Goal: Browse casually

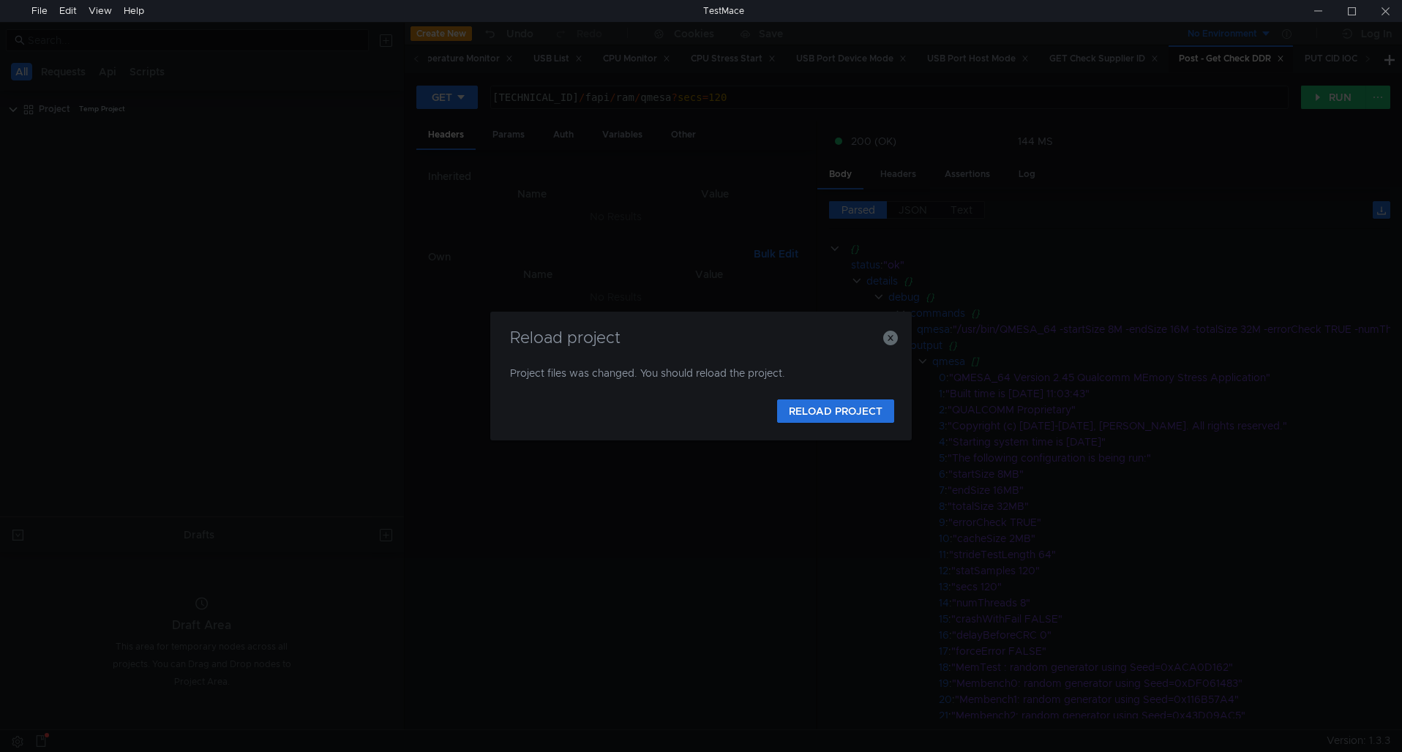
scroll to position [0, 7]
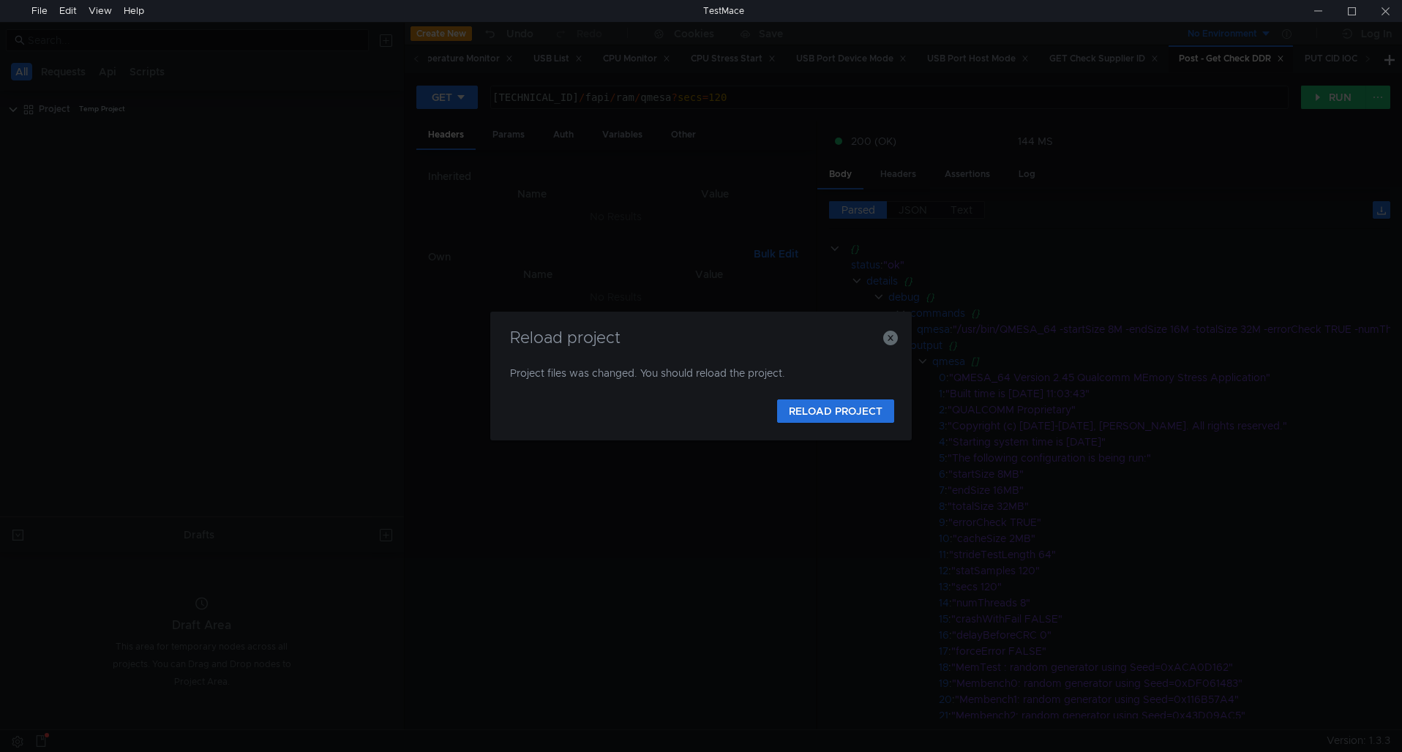
scroll to position [0, 7]
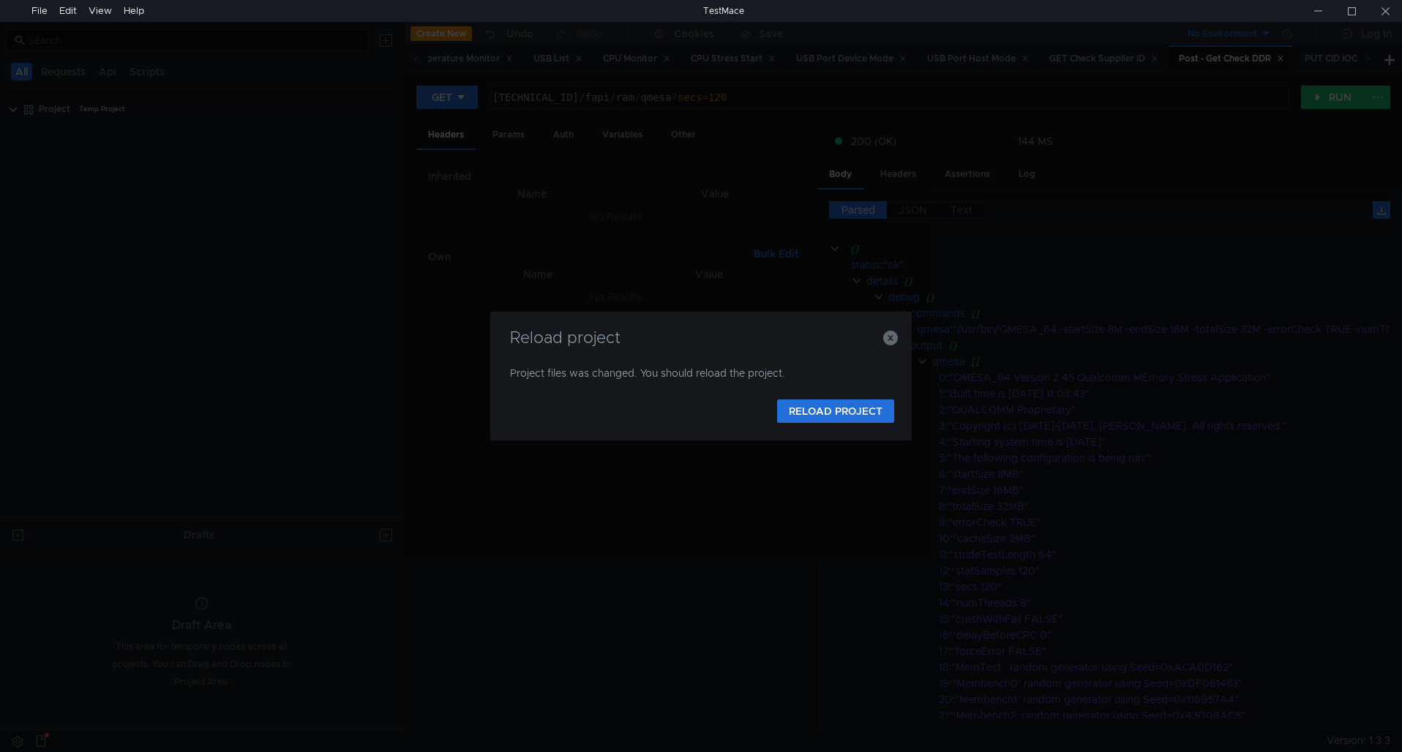
scroll to position [0, 7]
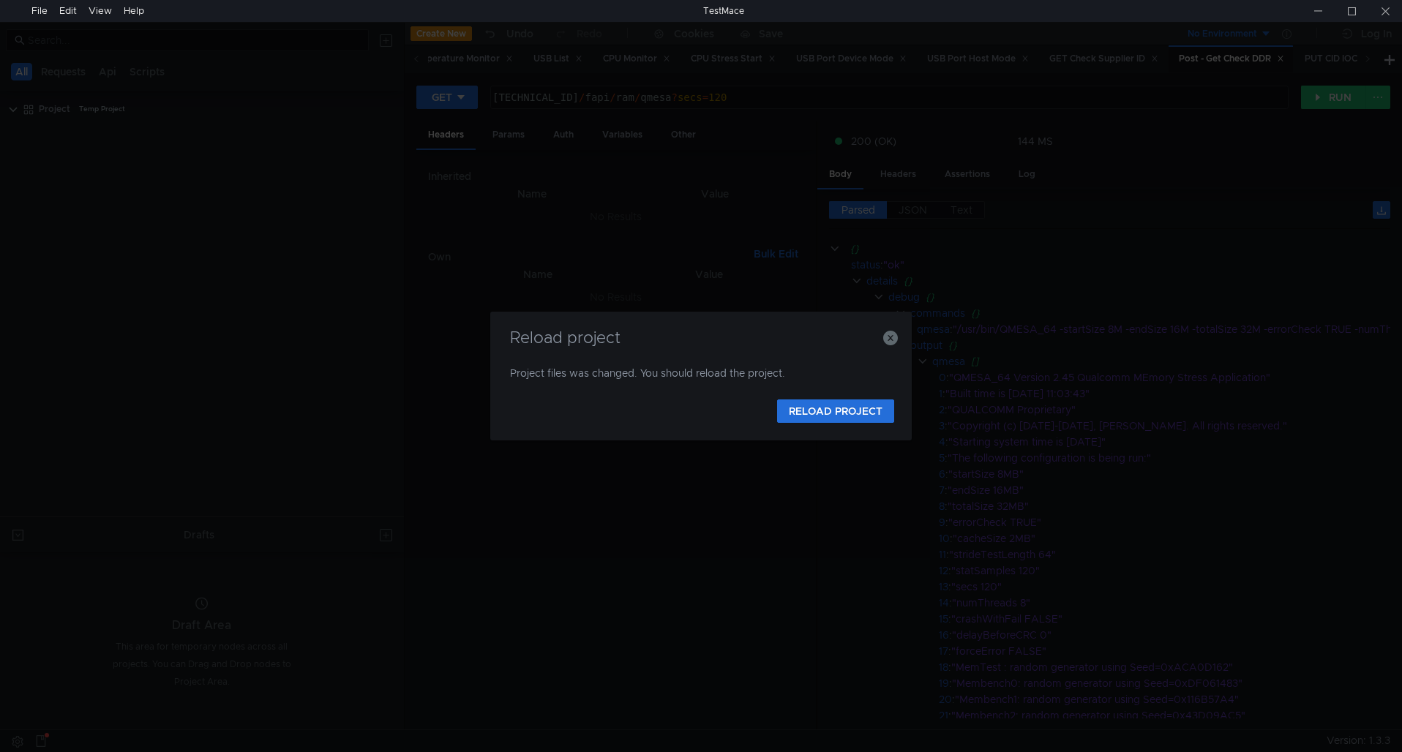
scroll to position [0, 7]
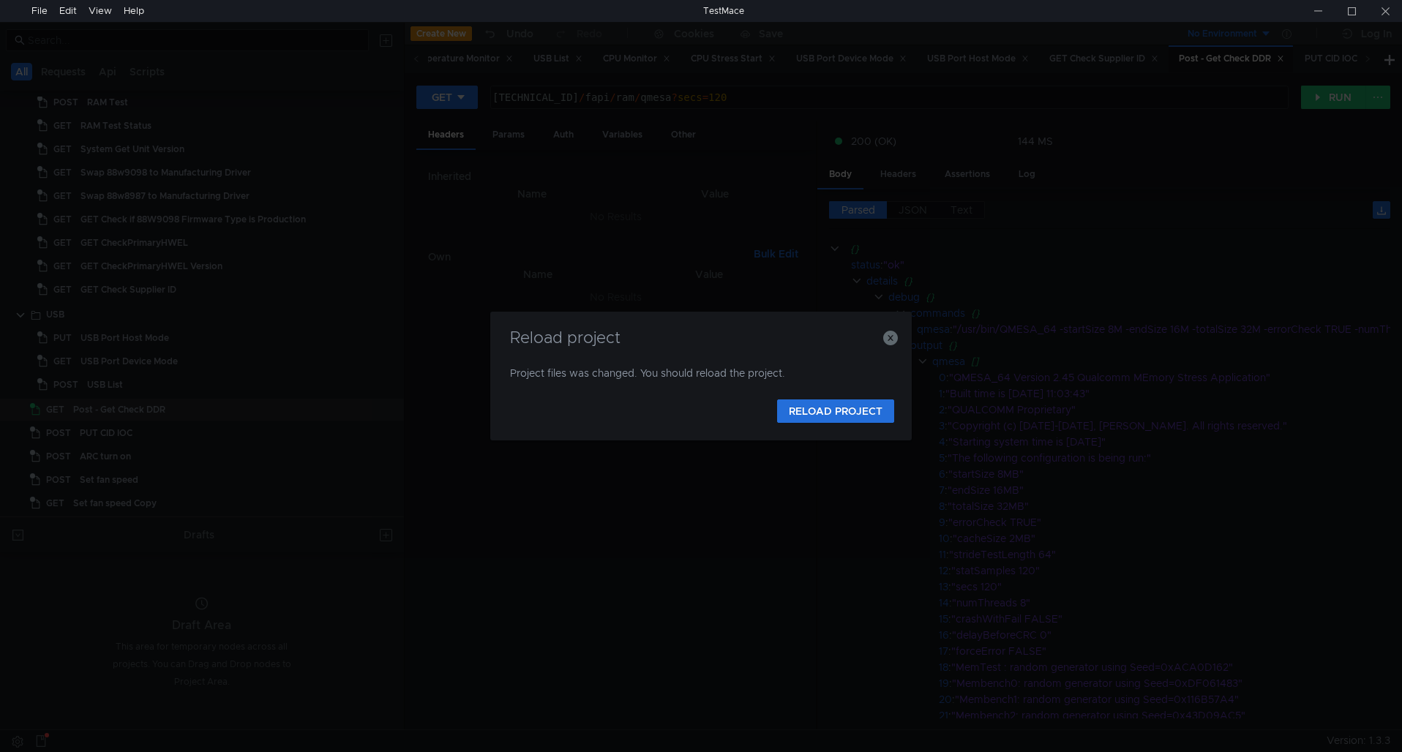
scroll to position [0, 7]
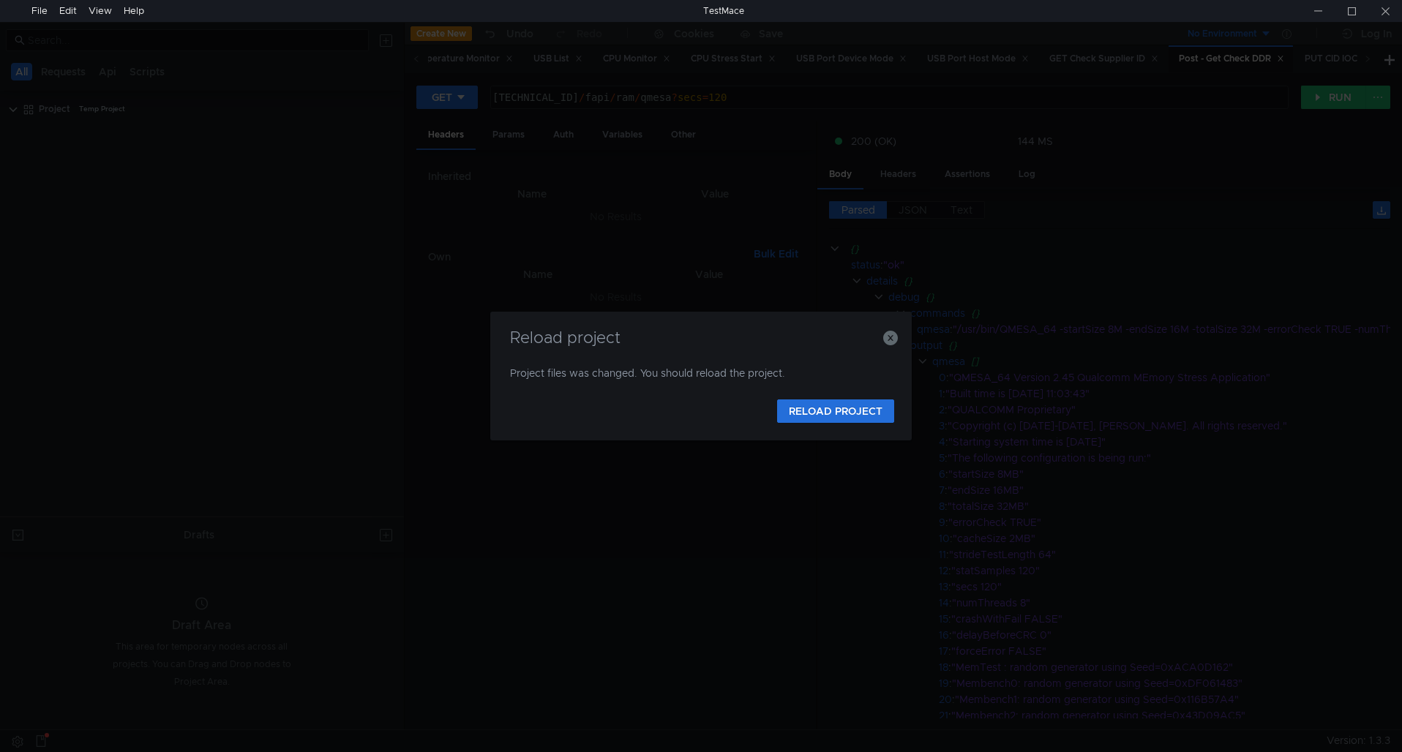
scroll to position [0, 7]
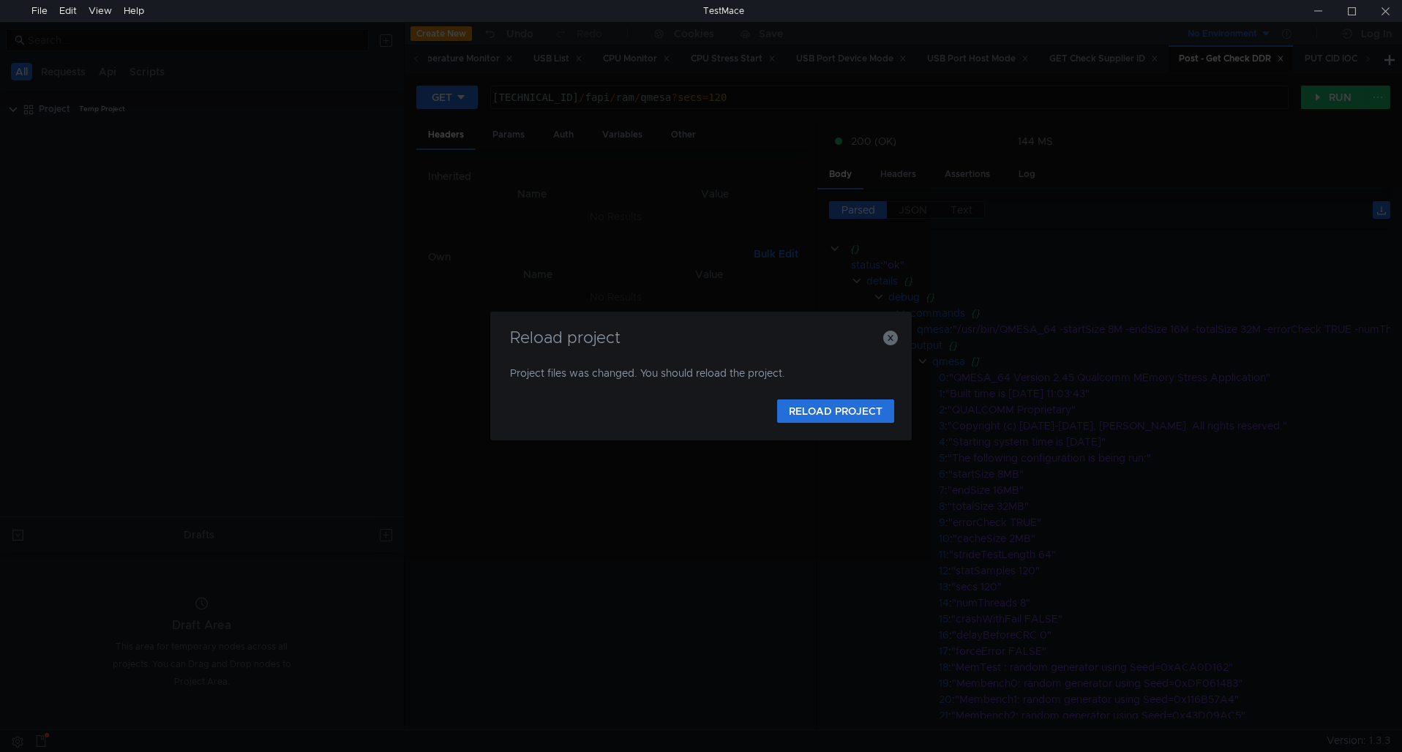
scroll to position [0, 7]
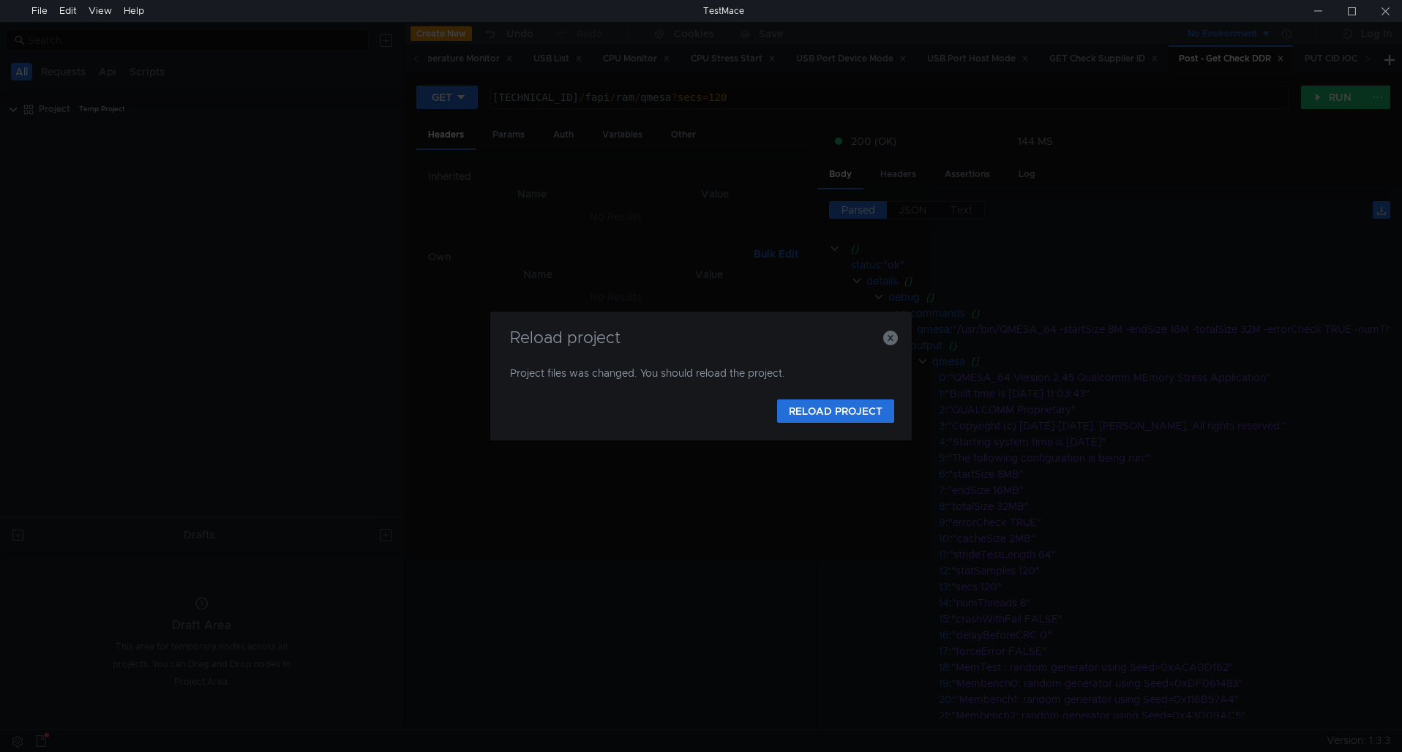
scroll to position [0, 7]
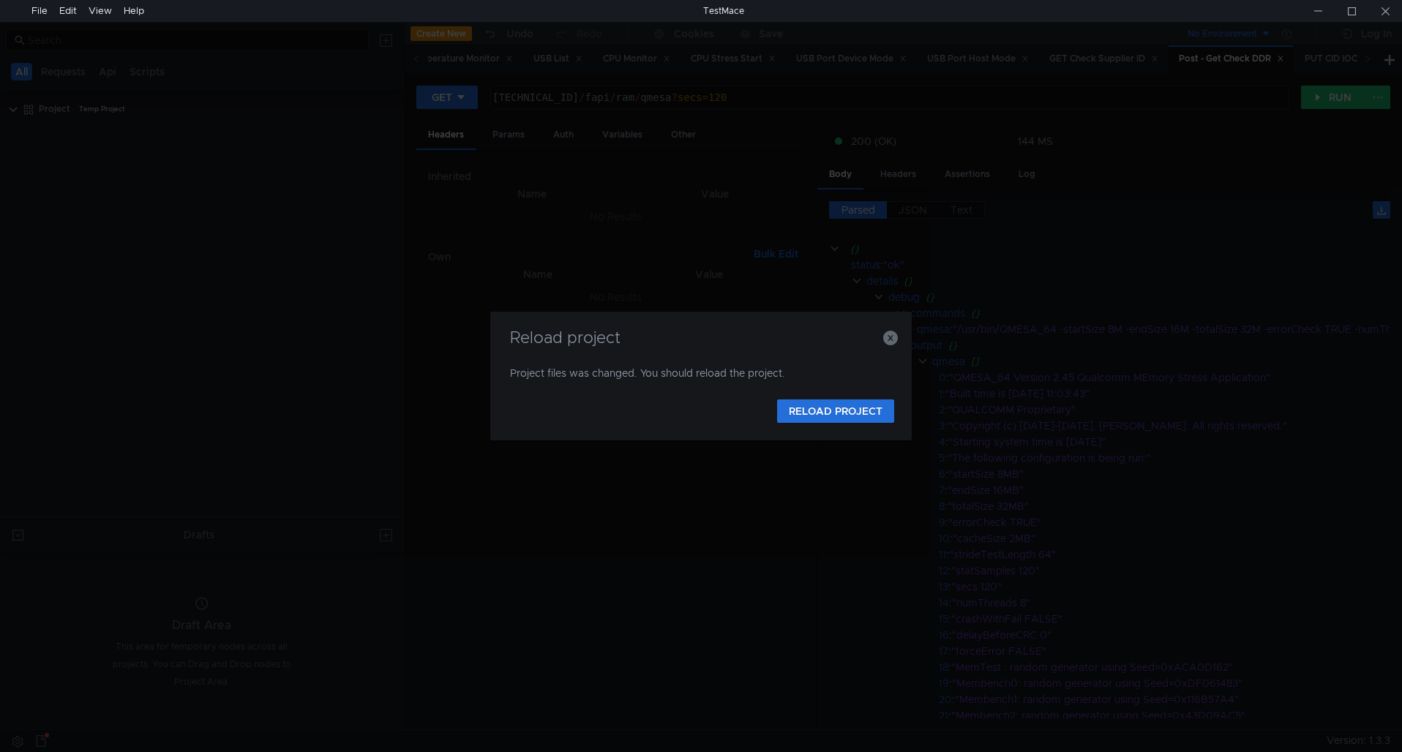
scroll to position [0, 7]
